Goal: Find contact information: Find contact information

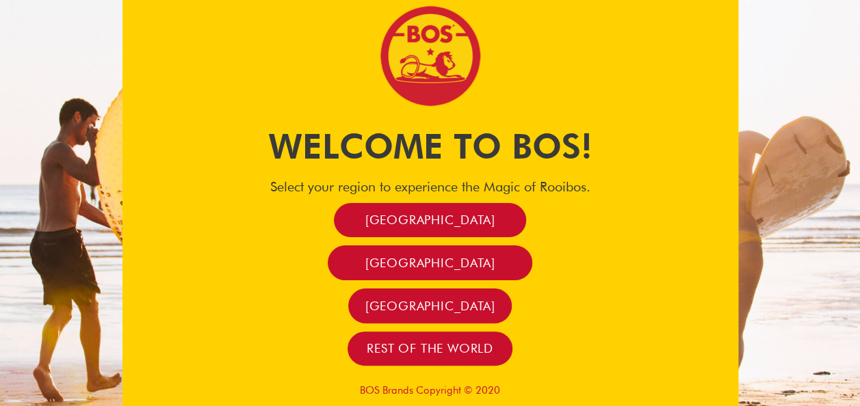
scroll to position [8, 0]
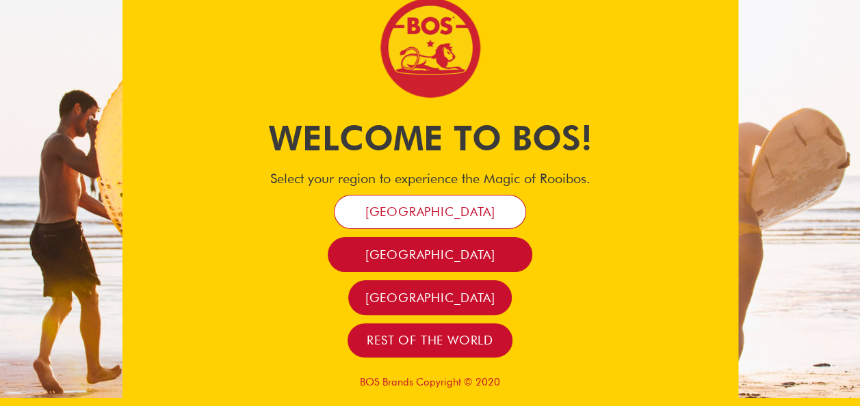
click at [456, 203] on link "[GEOGRAPHIC_DATA]" at bounding box center [430, 212] width 193 height 35
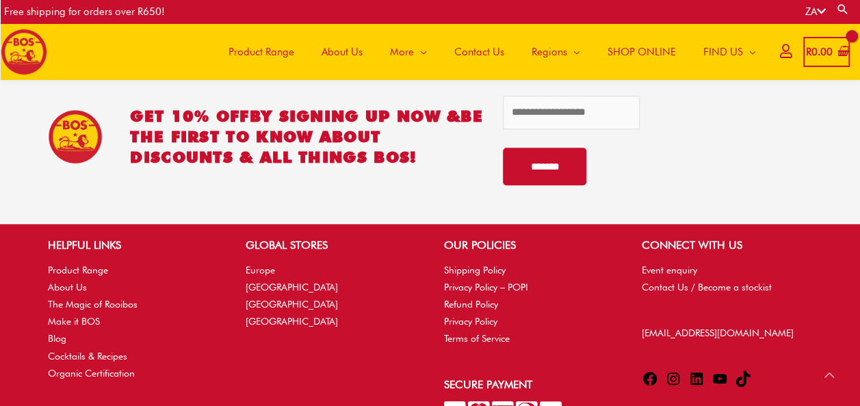
scroll to position [2949, 0]
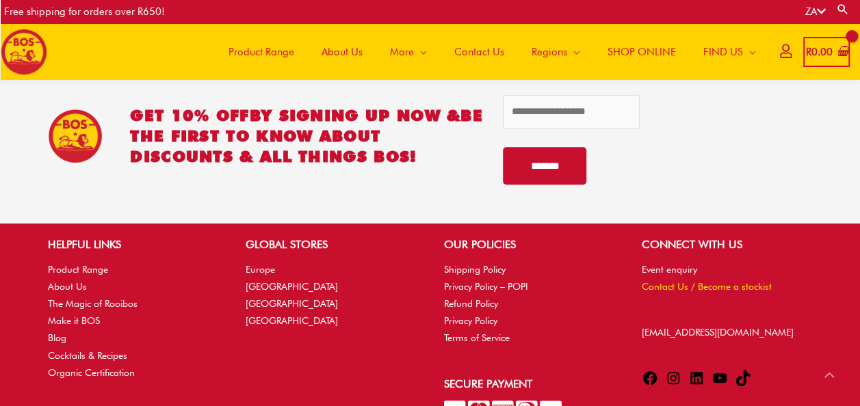
click at [669, 285] on link "Contact Us / Become a stockist" at bounding box center [707, 286] width 130 height 11
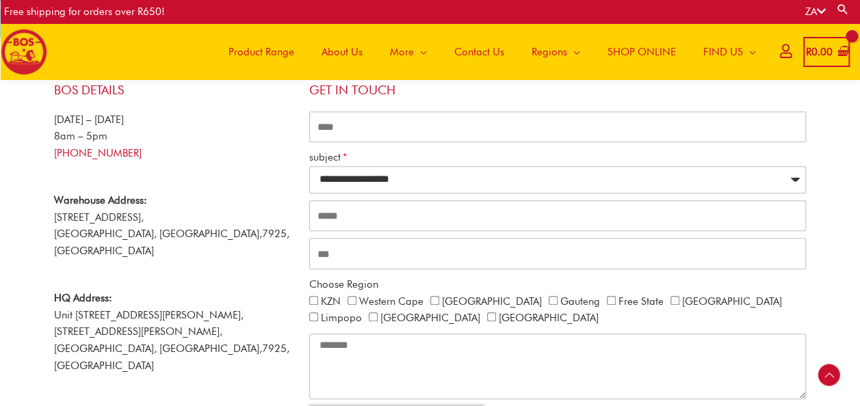
scroll to position [249, 0]
